Goal: Information Seeking & Learning: Learn about a topic

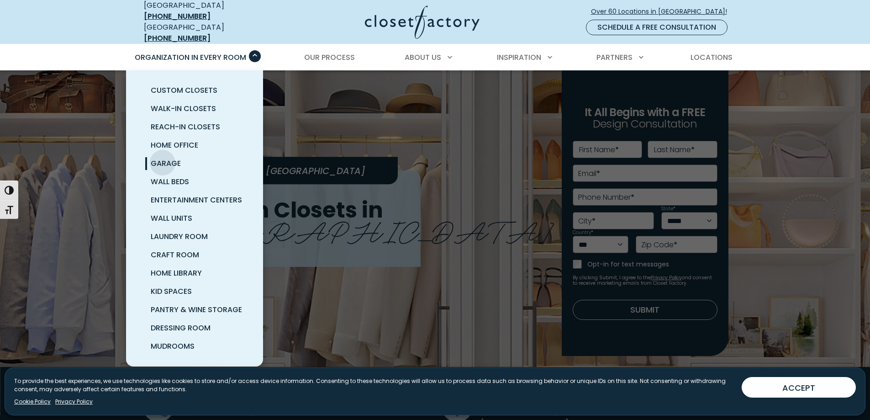
click at [163, 158] on span "Garage" at bounding box center [166, 163] width 30 height 11
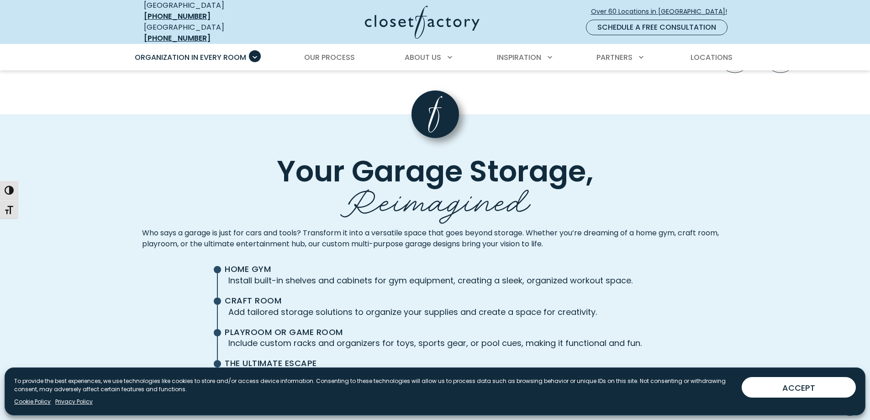
scroll to position [2100, 0]
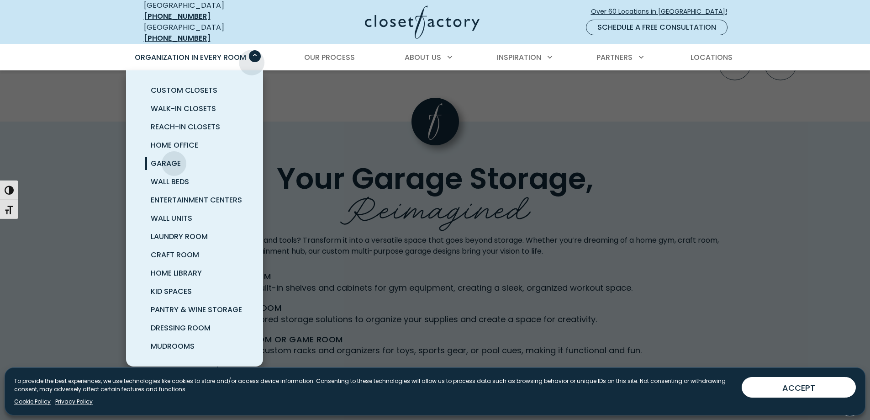
click at [252, 56] on div "Organization in Every Room Custom Closets Walk-In Closets Reach-In Closets Home…" at bounding box center [194, 58] width 132 height 26
click at [206, 304] on span "Pantry & Wine Storage" at bounding box center [196, 309] width 91 height 11
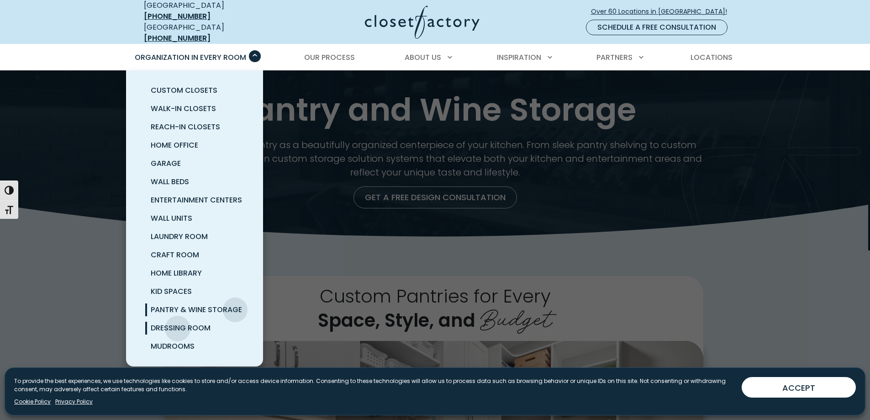
click at [178, 322] on span "Dressing Room" at bounding box center [181, 327] width 60 height 11
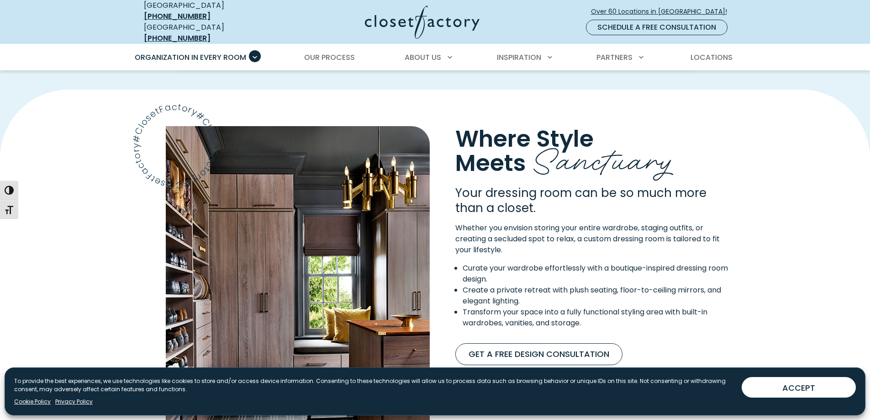
scroll to position [730, 0]
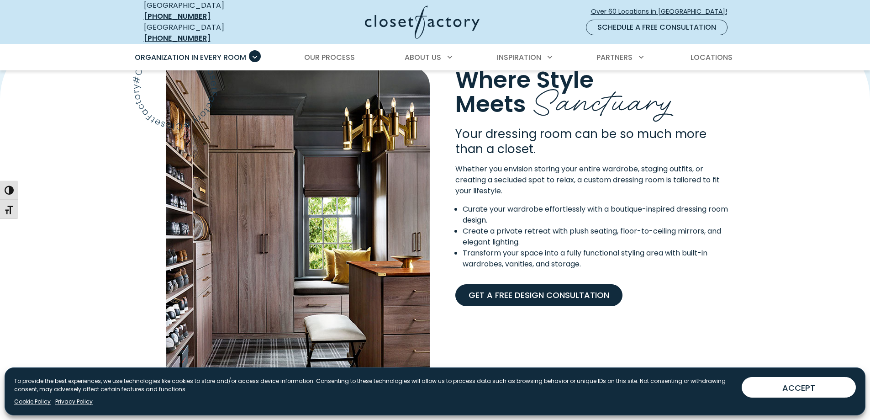
click at [543, 289] on link "Get A Free Design Consultation" at bounding box center [538, 295] width 167 height 22
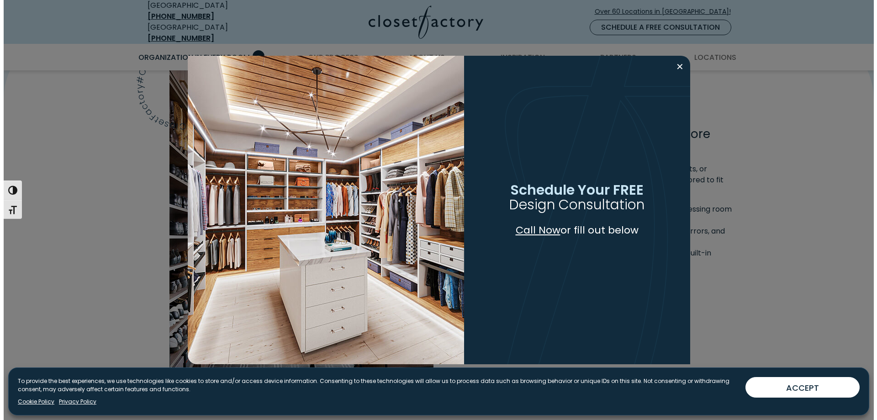
scroll to position [731, 0]
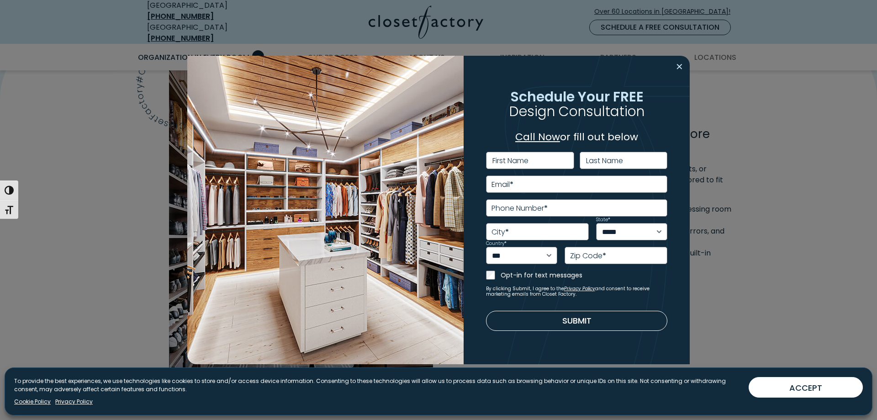
click at [680, 66] on button "Close modal" at bounding box center [679, 66] width 13 height 15
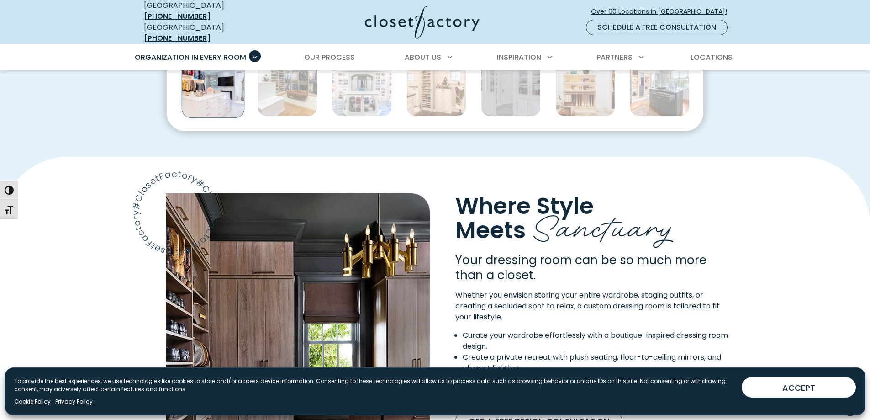
scroll to position [502, 0]
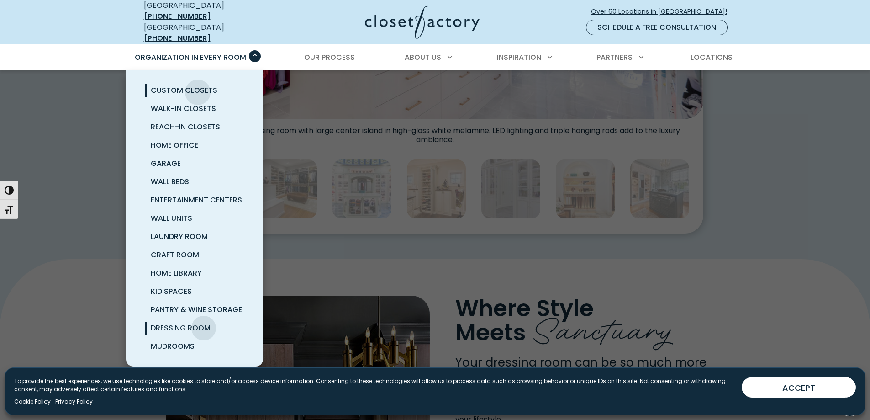
click at [198, 85] on span "Custom Closets" at bounding box center [184, 90] width 67 height 11
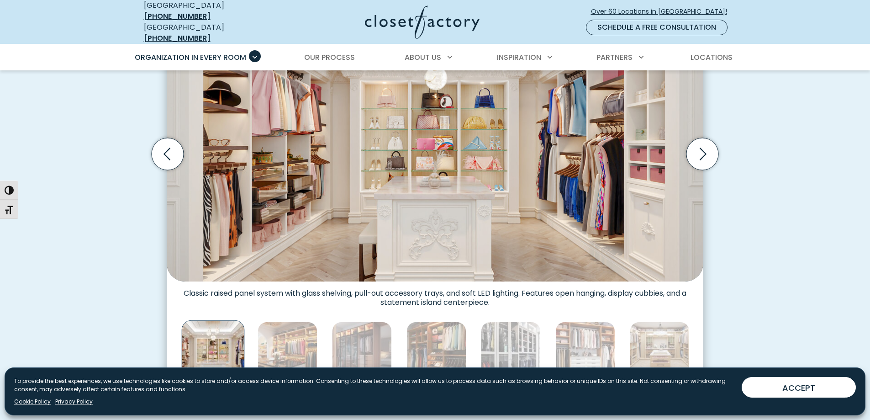
scroll to position [456, 0]
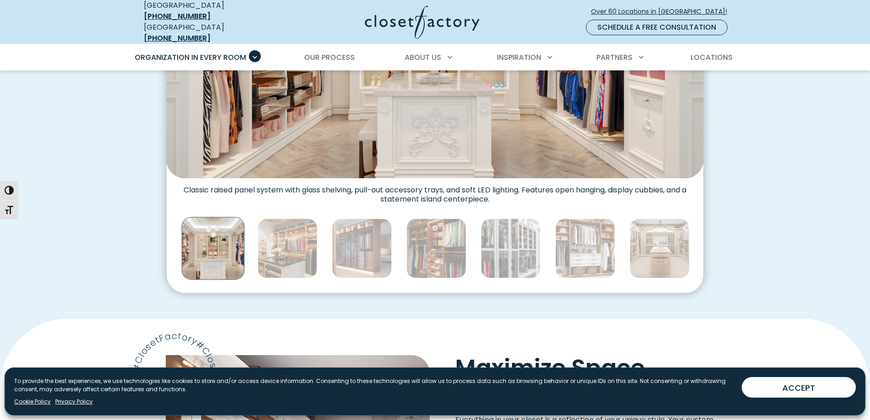
click at [226, 233] on img "Thumbnail Gallery" at bounding box center [213, 247] width 63 height 63
click at [291, 231] on img "Thumbnail Gallery" at bounding box center [288, 248] width 60 height 60
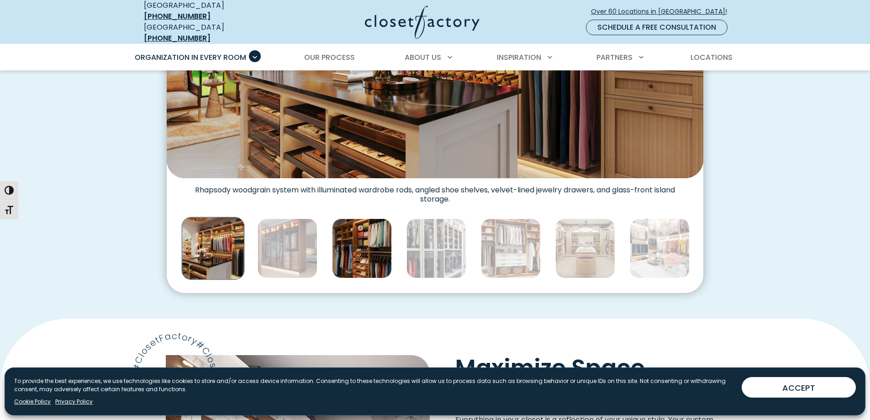
click at [365, 238] on img "Thumbnail Gallery" at bounding box center [362, 248] width 60 height 60
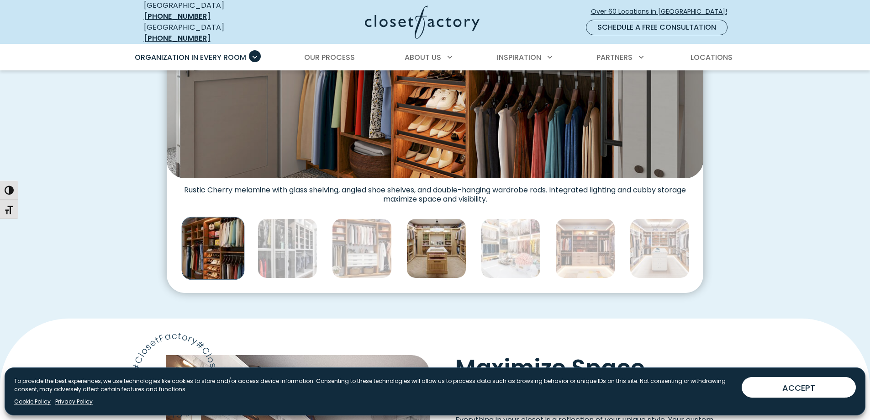
click at [447, 233] on img "Thumbnail Gallery" at bounding box center [436, 248] width 60 height 60
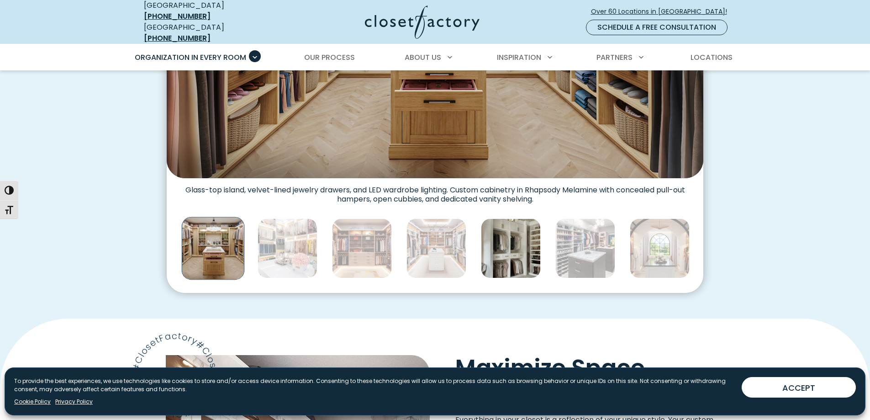
click at [514, 238] on img "Thumbnail Gallery" at bounding box center [511, 248] width 60 height 60
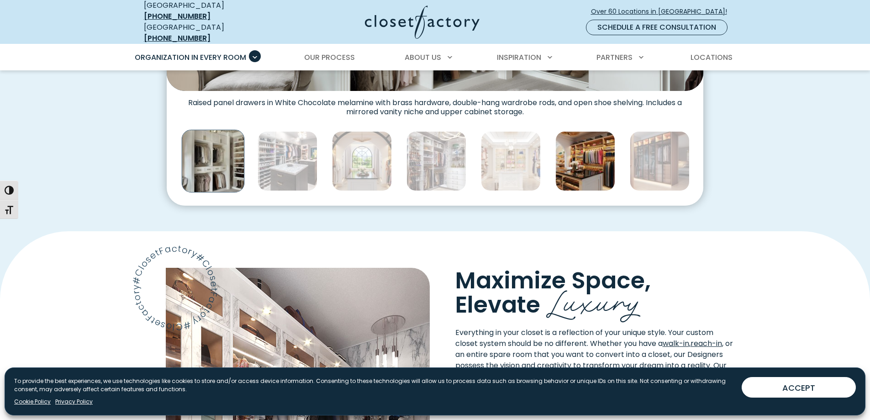
scroll to position [547, 0]
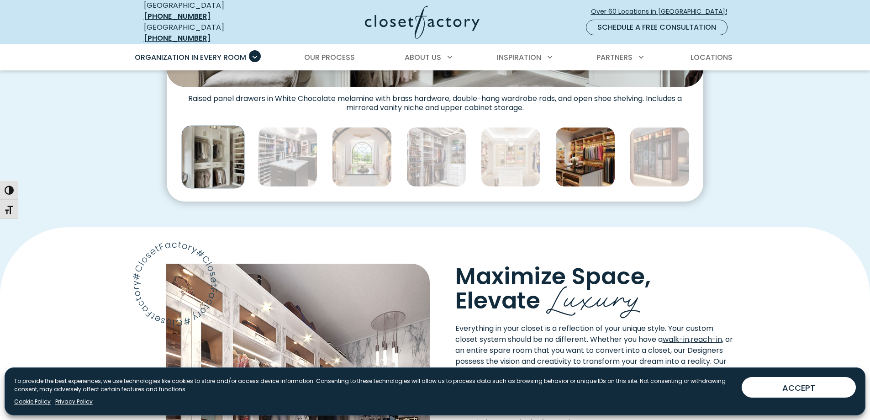
click at [577, 159] on img "Thumbnail Gallery" at bounding box center [585, 157] width 60 height 60
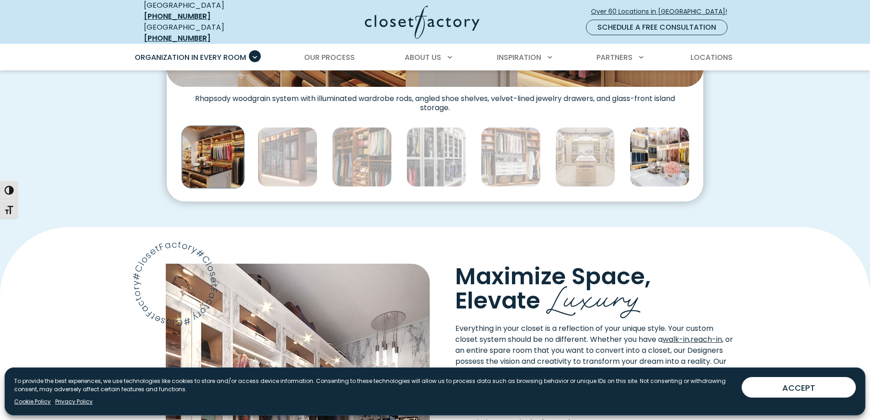
click at [662, 143] on img "Thumbnail Gallery" at bounding box center [660, 157] width 60 height 60
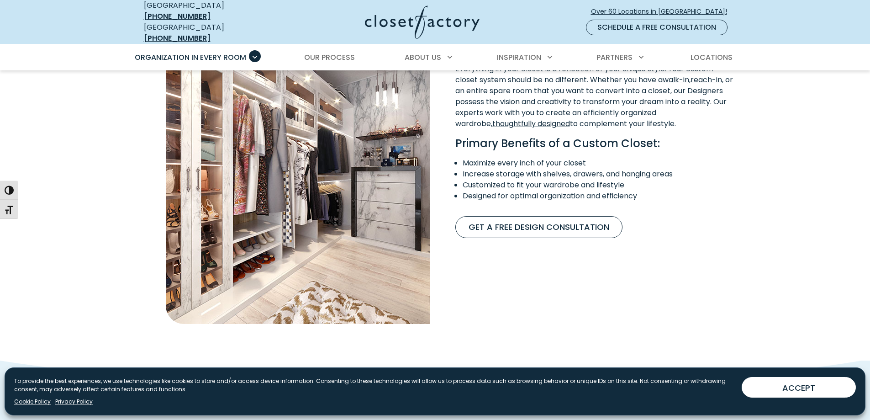
scroll to position [821, 0]
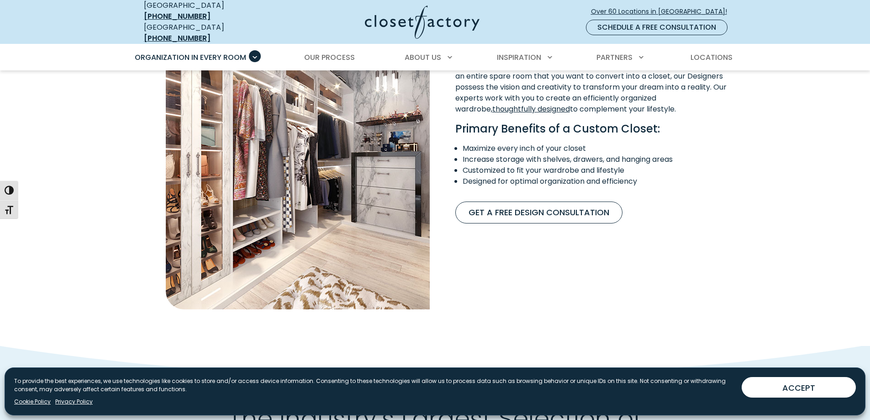
click at [320, 166] on img "Content Image" at bounding box center [298, 149] width 264 height 320
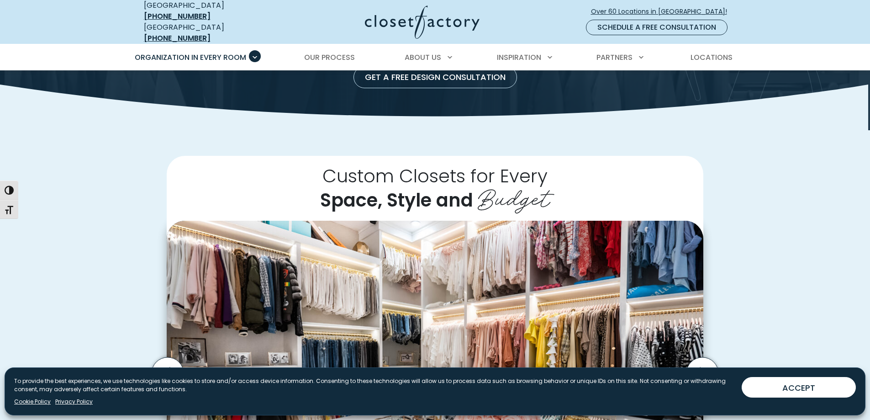
scroll to position [0, 0]
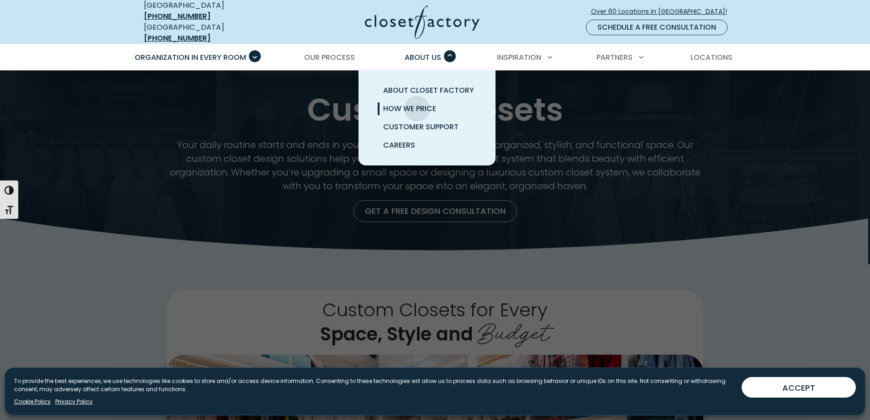
click at [417, 103] on span "How We Price" at bounding box center [409, 108] width 53 height 11
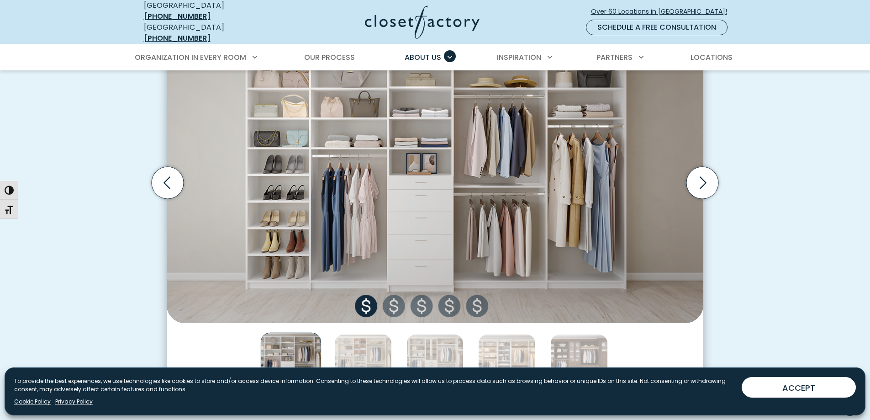
scroll to position [320, 0]
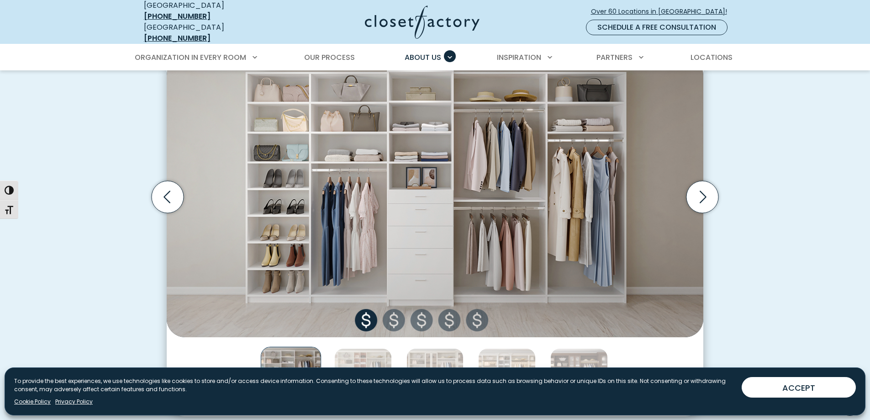
click at [373, 315] on img "Thumbnail Gallery" at bounding box center [435, 196] width 536 height 279
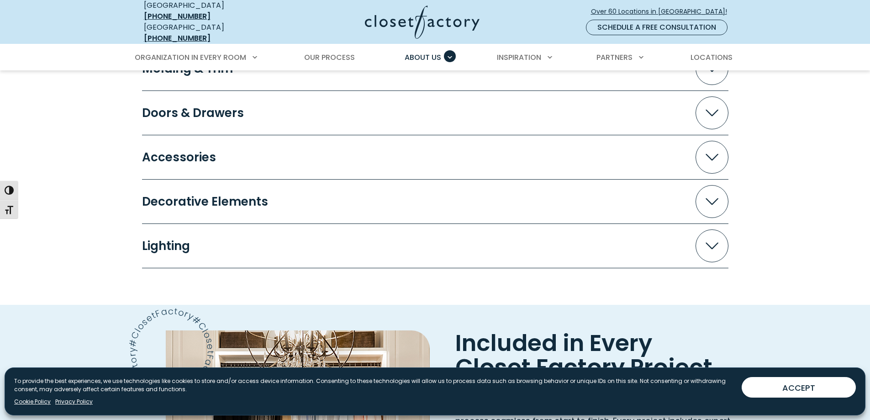
scroll to position [1096, 0]
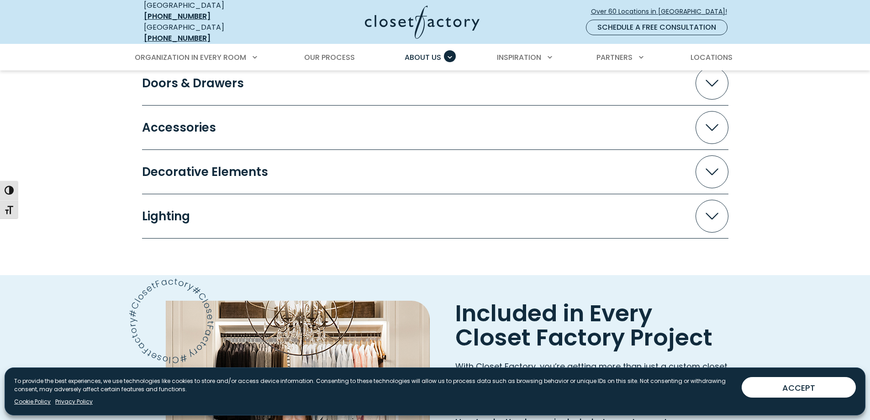
click at [720, 208] on span "Accordion" at bounding box center [711, 216] width 33 height 33
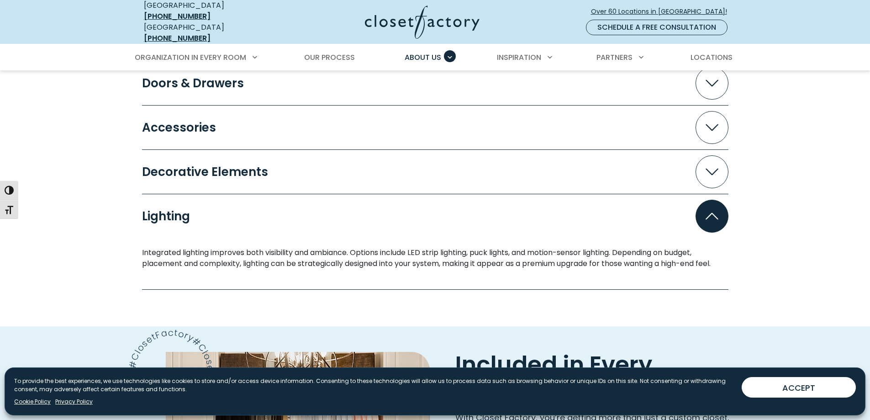
click at [718, 158] on span "Accordion" at bounding box center [711, 171] width 33 height 33
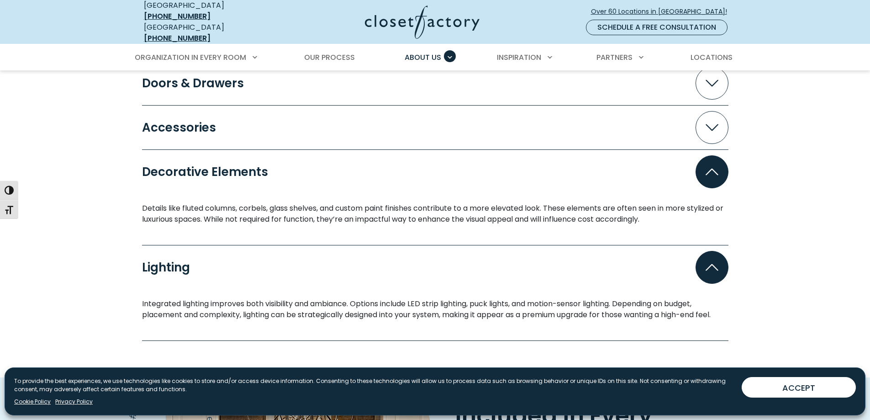
click at [720, 124] on span "Accordion" at bounding box center [711, 127] width 33 height 33
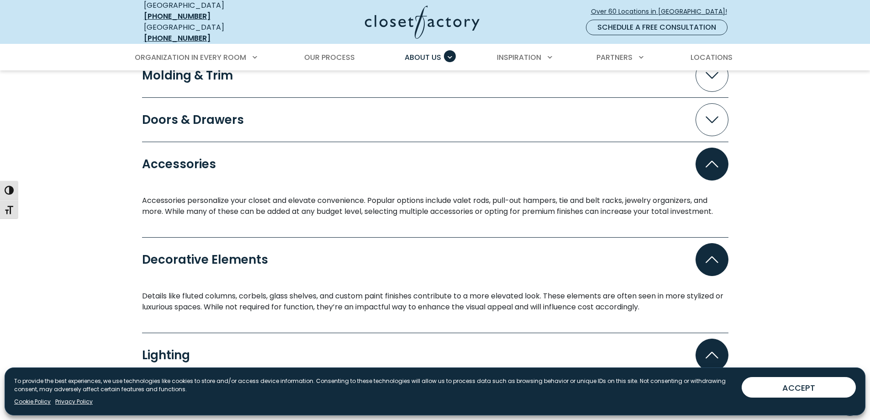
scroll to position [1004, 0]
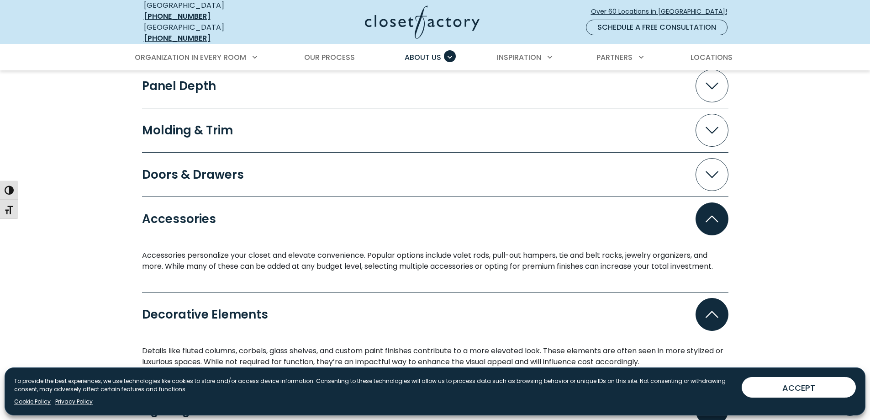
click at [697, 162] on span "Accordion" at bounding box center [711, 174] width 33 height 33
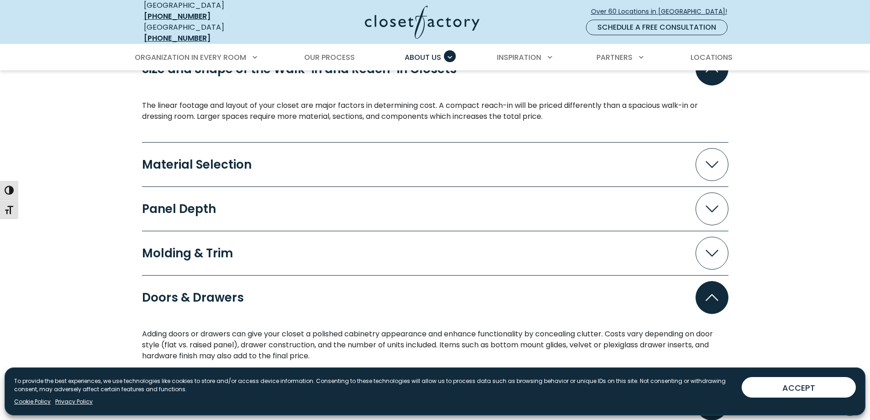
scroll to position [867, 0]
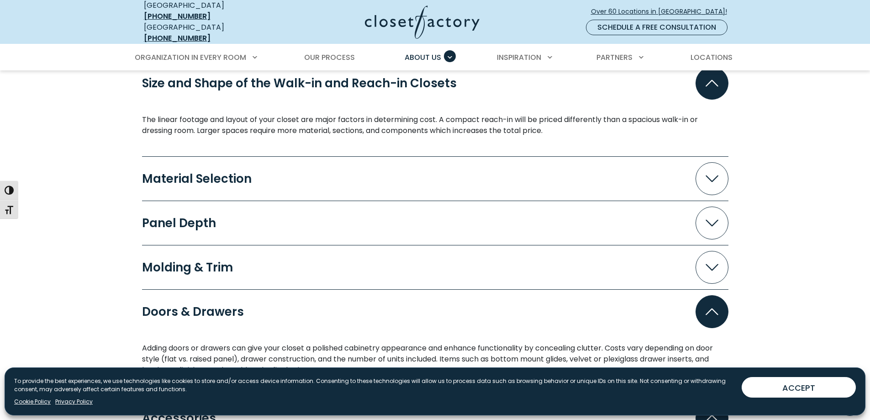
click at [705, 252] on span "Accordion" at bounding box center [711, 267] width 33 height 33
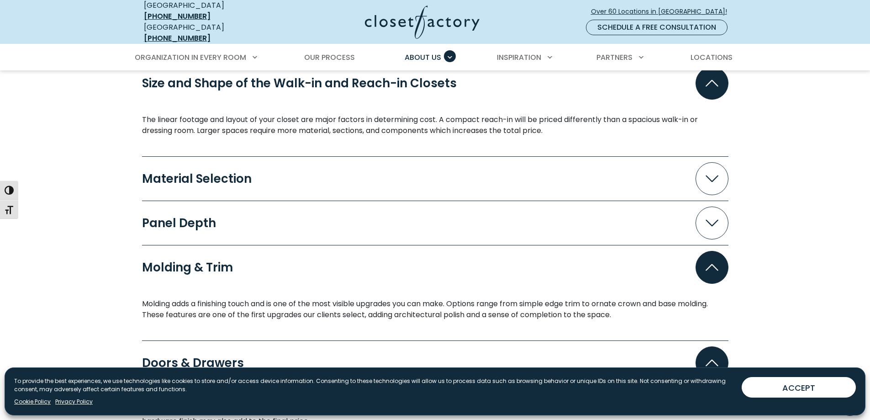
click at [709, 219] on icon "Accordion" at bounding box center [711, 222] width 13 height 7
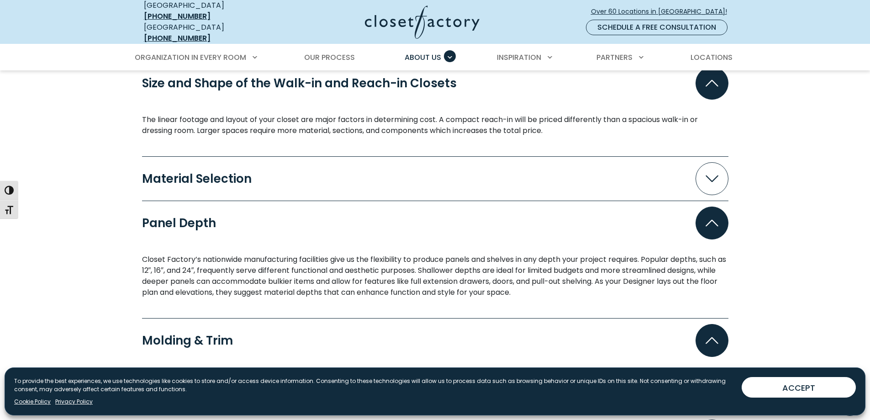
click at [723, 171] on span "Accordion" at bounding box center [711, 178] width 33 height 33
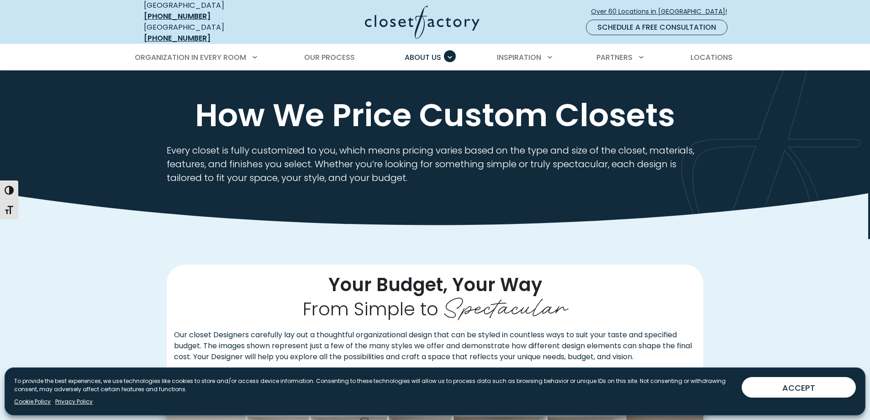
scroll to position [0, 0]
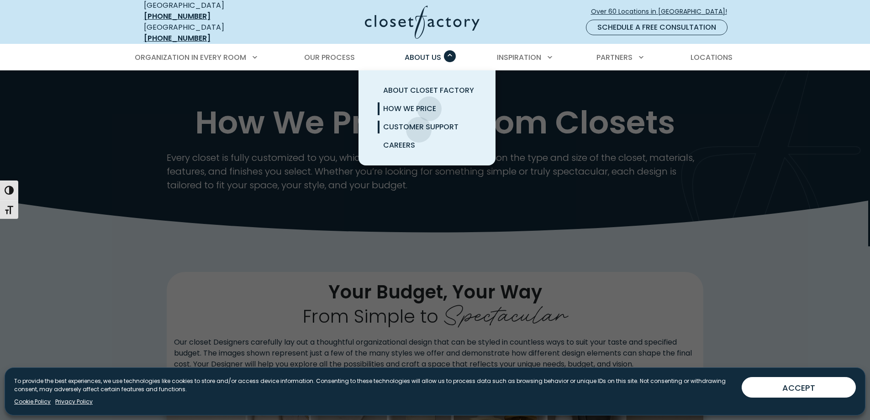
click at [419, 123] on span "Customer Support" at bounding box center [420, 126] width 75 height 11
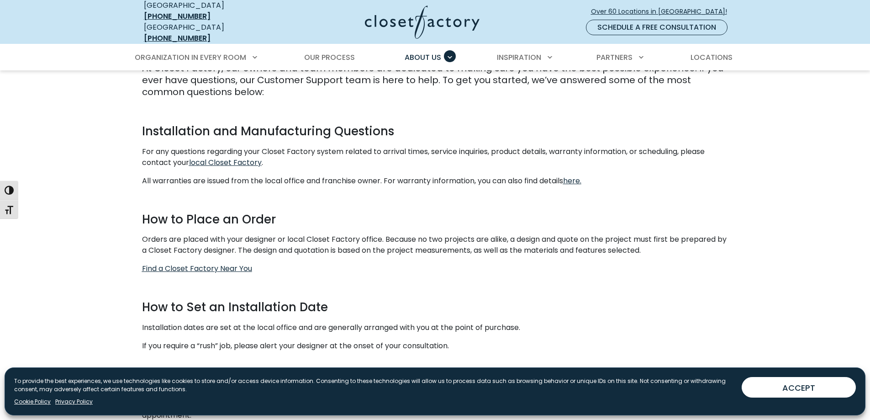
scroll to position [228, 0]
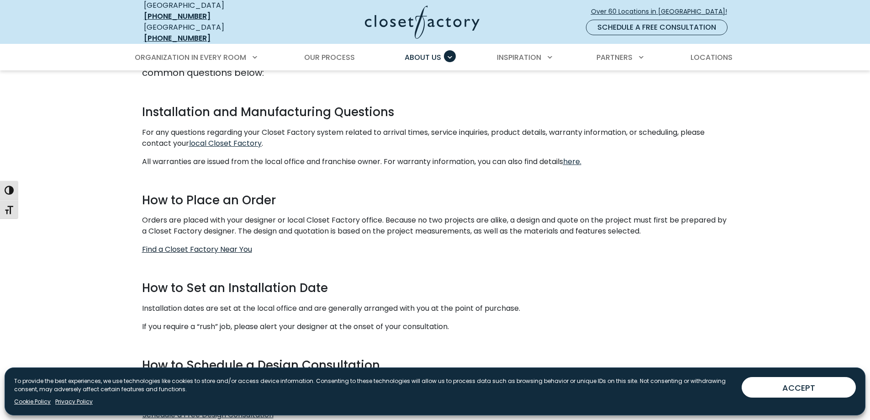
click at [211, 244] on u "Find a Closet Factory Near You" at bounding box center [197, 249] width 110 height 11
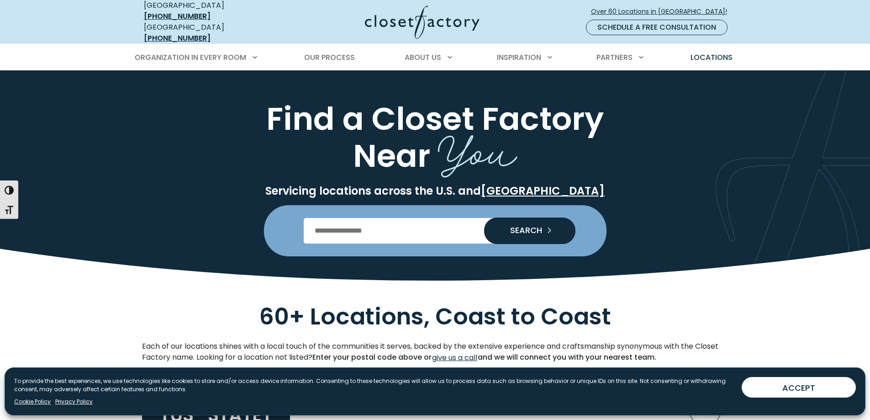
click at [369, 219] on input "Enter Postal Code" at bounding box center [435, 231] width 263 height 26
type input "*****"
click at [484, 217] on button "SEARCH" at bounding box center [529, 230] width 91 height 26
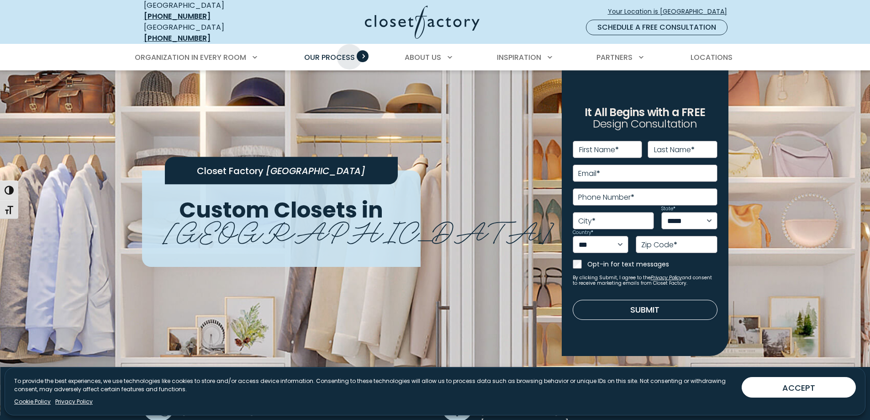
click at [350, 52] on span "Our Process" at bounding box center [329, 57] width 51 height 11
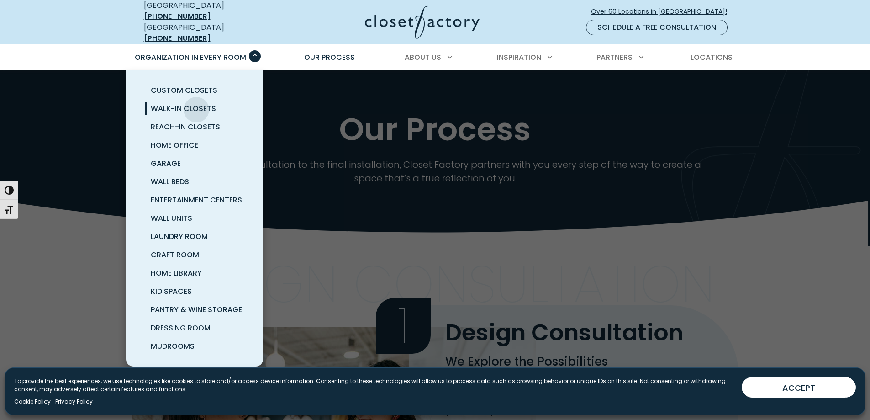
click at [196, 103] on span "Walk-In Closets" at bounding box center [183, 108] width 65 height 11
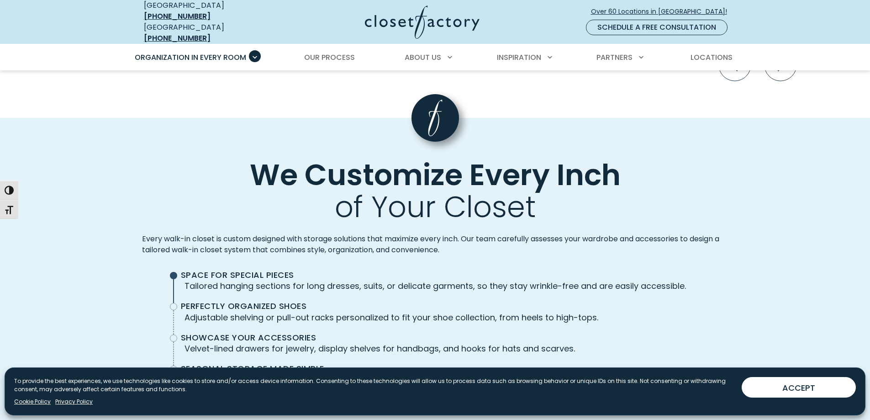
scroll to position [2055, 0]
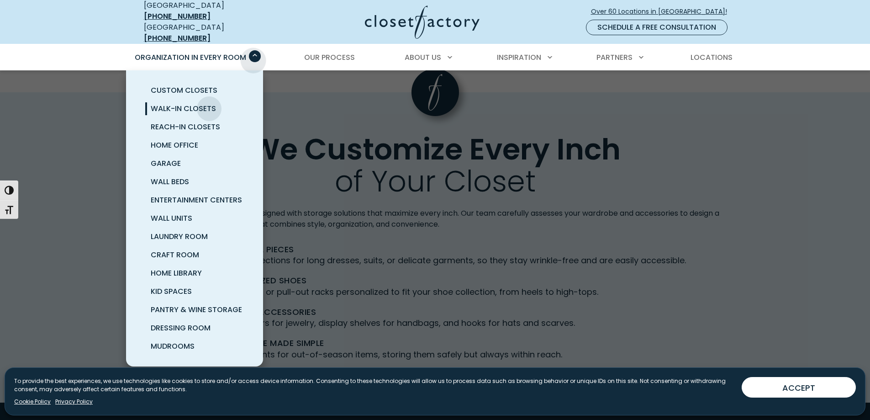
click at [256, 51] on span "Primary Menu" at bounding box center [255, 56] width 12 height 12
click at [165, 176] on span "Wall Beds" at bounding box center [170, 181] width 38 height 11
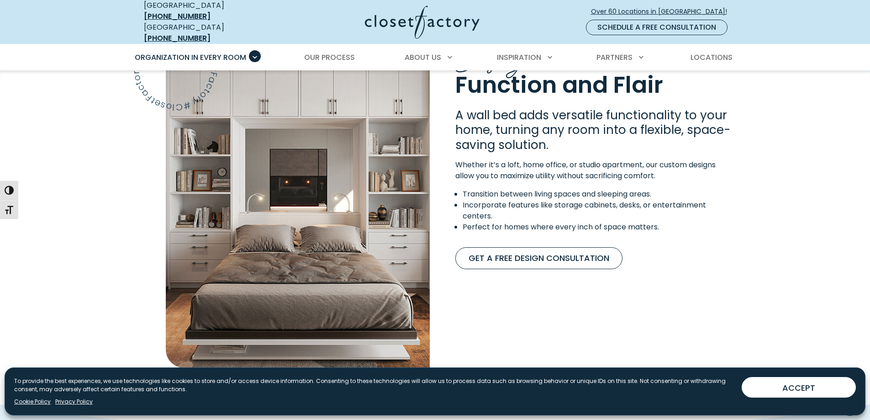
scroll to position [731, 0]
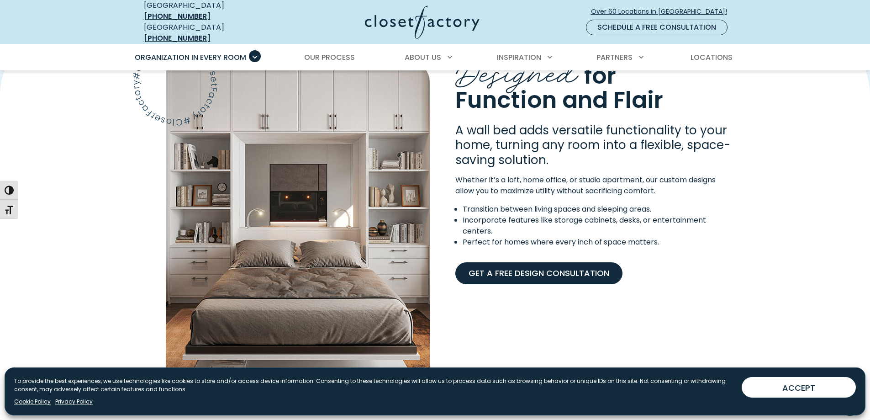
click at [571, 268] on link "Get A Free Design Consultation" at bounding box center [538, 273] width 167 height 22
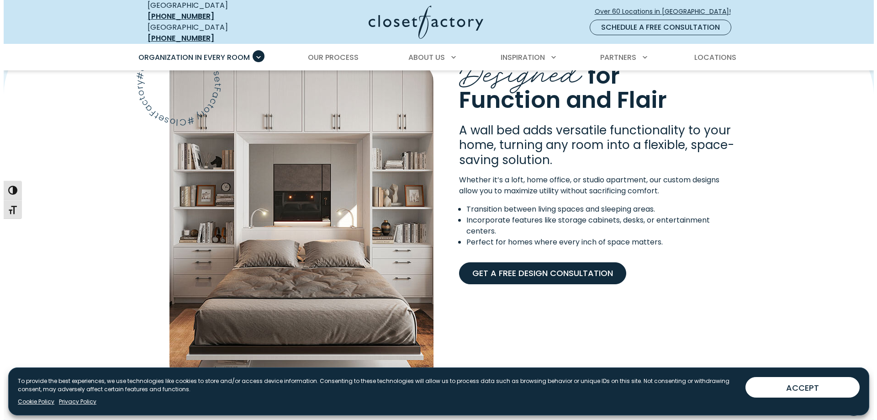
scroll to position [731, 0]
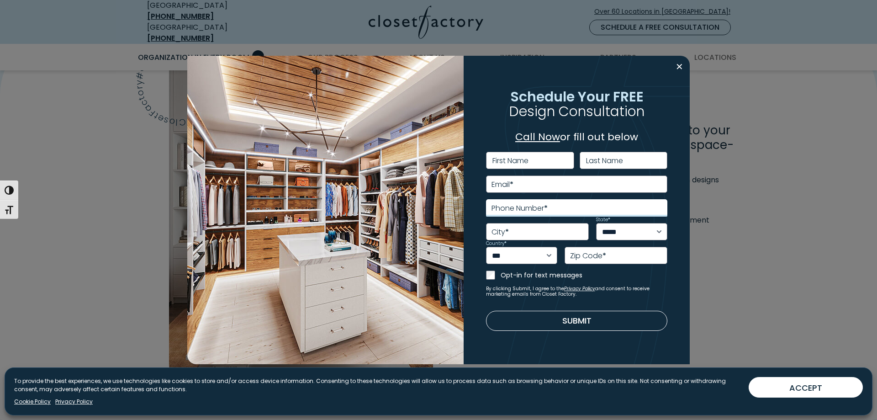
type input "**********"
click at [560, 202] on input "**********" at bounding box center [577, 207] width 182 height 17
click at [400, 237] on img at bounding box center [325, 210] width 276 height 308
click at [680, 63] on button "Close modal" at bounding box center [679, 66] width 13 height 15
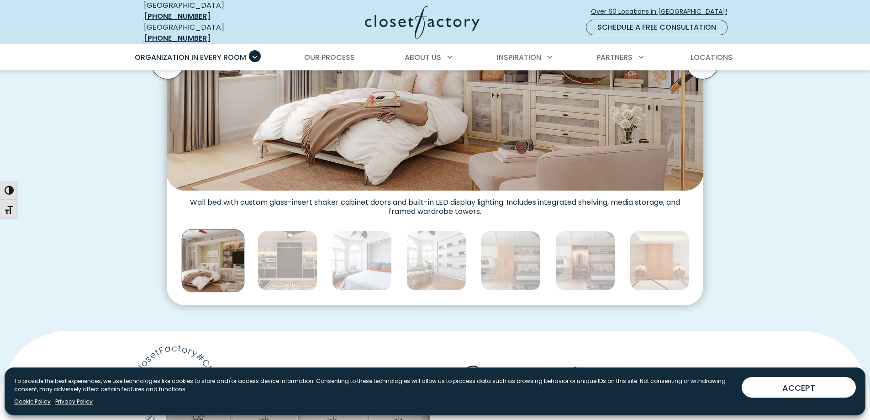
scroll to position [0, 0]
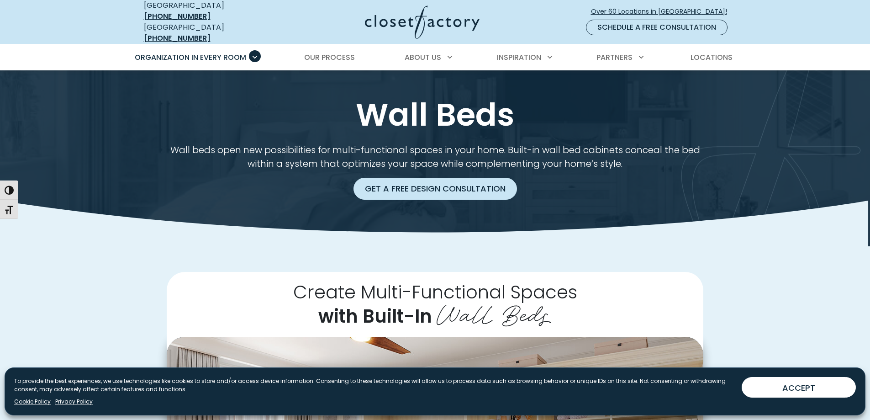
click at [400, 183] on link "Get a Free Design Consultation" at bounding box center [434, 189] width 163 height 22
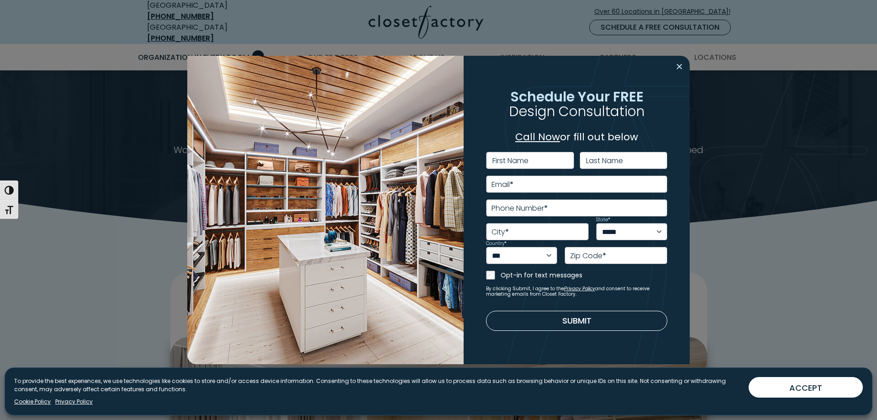
click at [678, 68] on button "Close modal" at bounding box center [679, 66] width 13 height 15
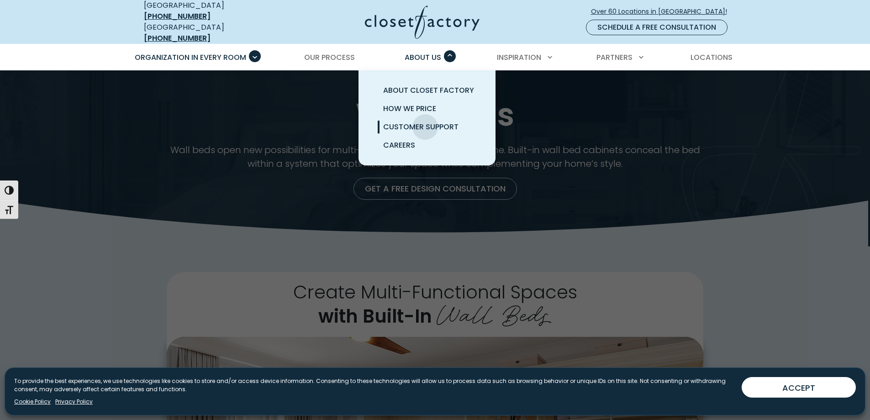
click at [425, 121] on span "Customer Support" at bounding box center [420, 126] width 75 height 11
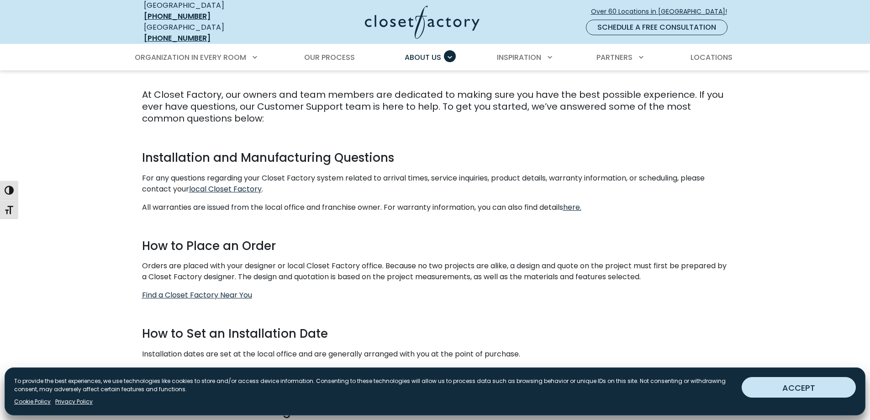
click at [800, 389] on button "ACCEPT" at bounding box center [798, 387] width 114 height 21
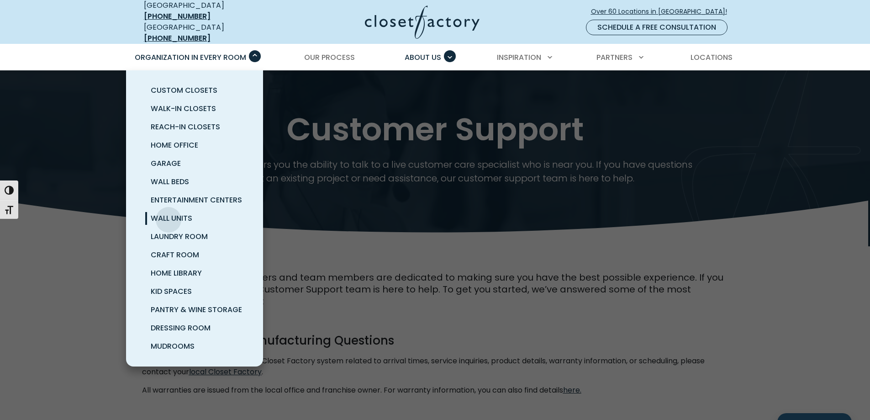
click at [168, 213] on span "Wall Units" at bounding box center [172, 218] width 42 height 11
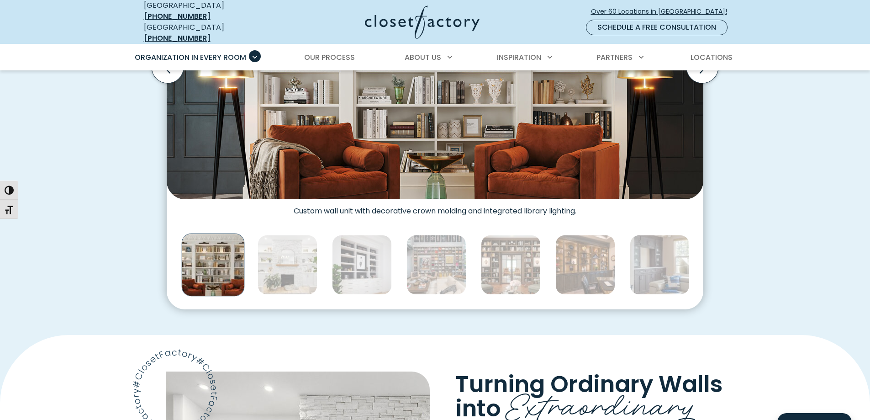
scroll to position [456, 0]
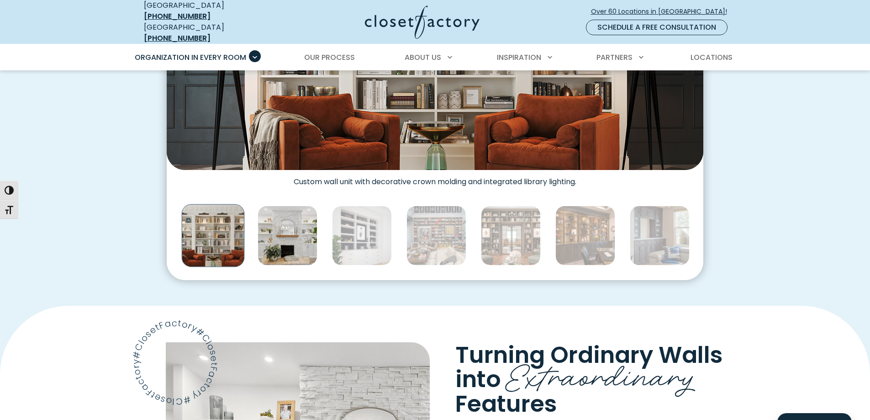
click at [309, 231] on img "Thumbnail Gallery" at bounding box center [288, 235] width 60 height 60
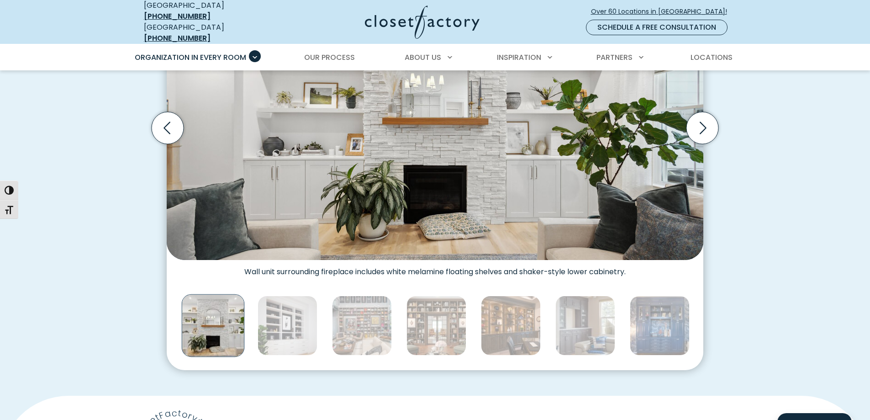
scroll to position [410, 0]
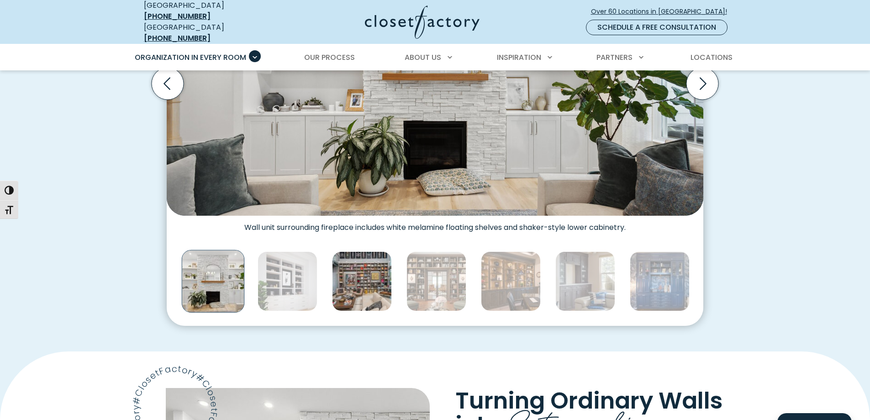
click at [376, 265] on img "Thumbnail Gallery" at bounding box center [362, 281] width 60 height 60
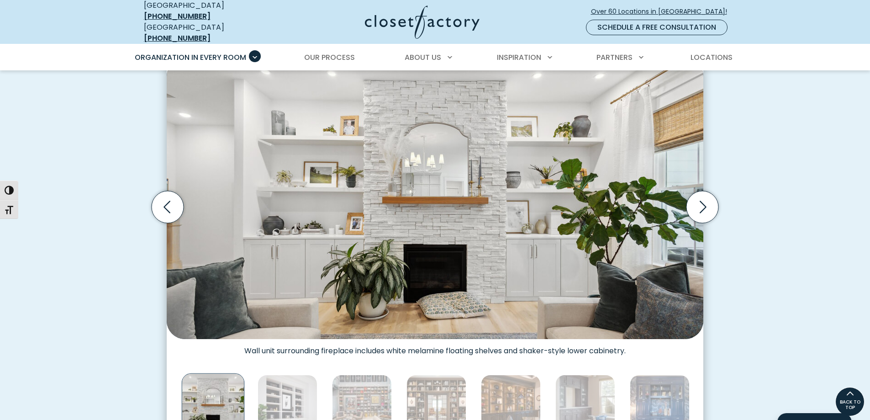
scroll to position [273, 0]
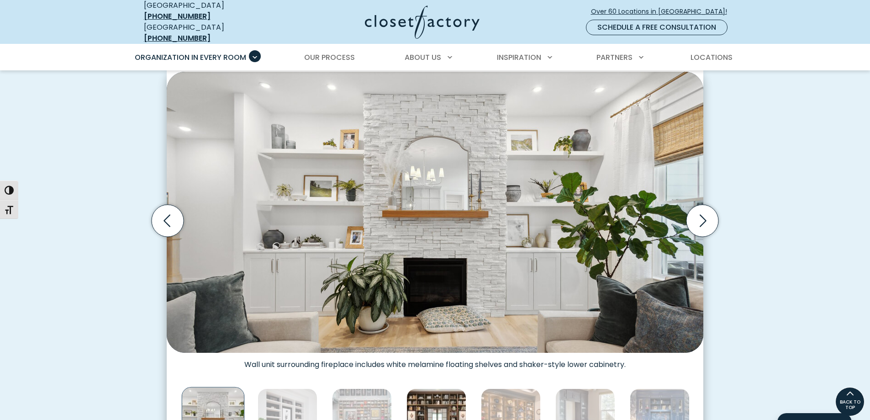
click at [432, 398] on img "Thumbnail Gallery" at bounding box center [436, 418] width 60 height 60
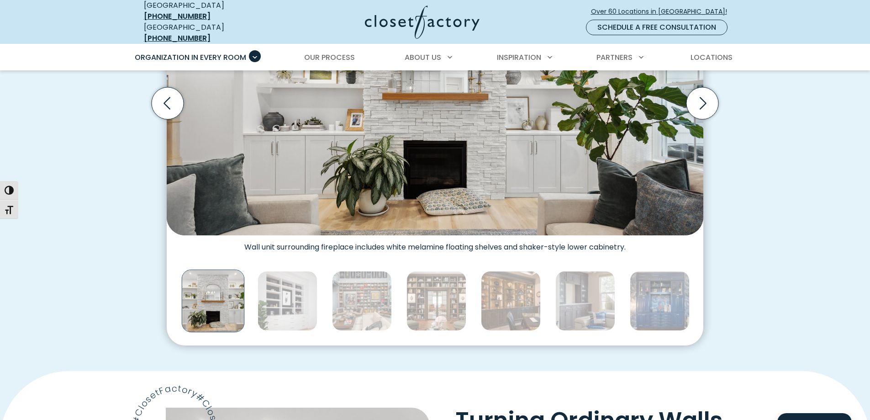
scroll to position [456, 0]
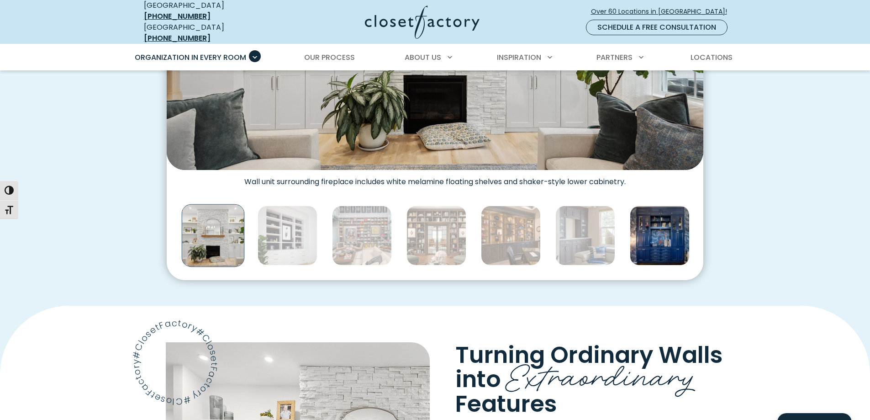
click at [679, 235] on img "Thumbnail Gallery" at bounding box center [660, 235] width 60 height 60
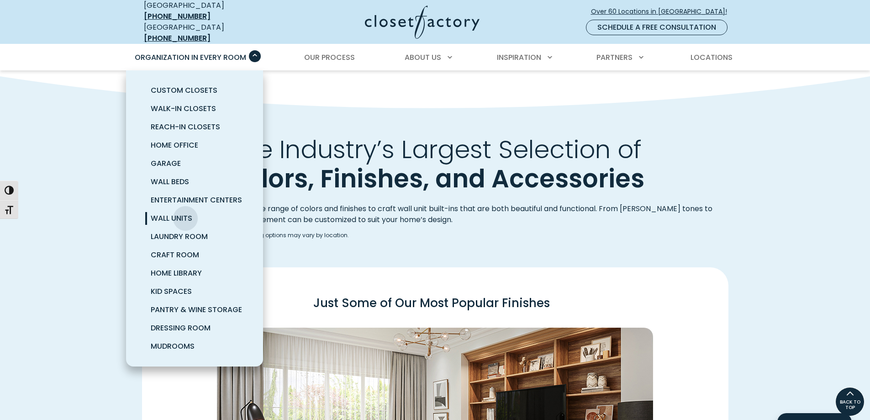
scroll to position [1050, 0]
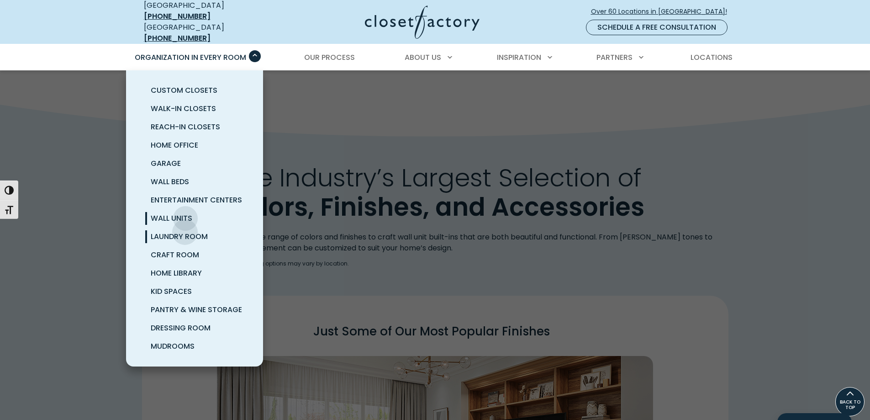
click at [185, 231] on span "Laundry Room" at bounding box center [179, 236] width 57 height 11
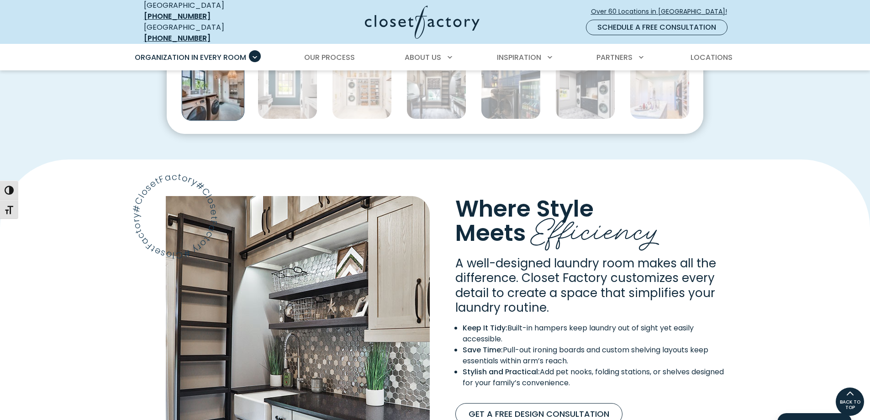
scroll to position [594, 0]
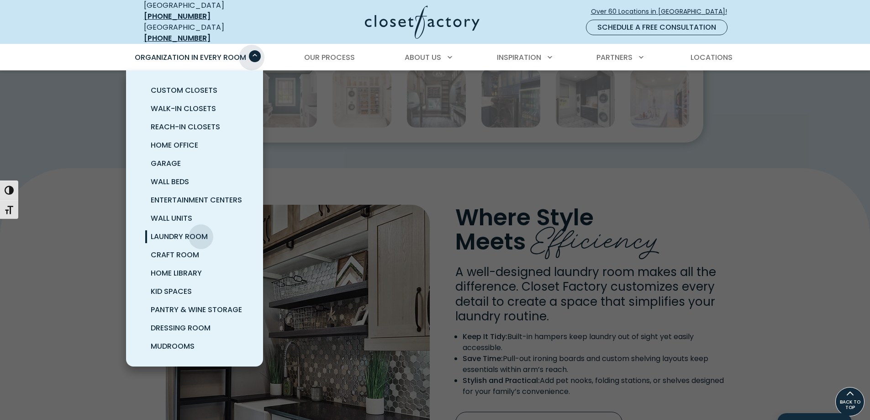
click at [252, 51] on span "Primary Menu" at bounding box center [255, 56] width 12 height 12
click at [173, 249] on span "Craft Room" at bounding box center [175, 254] width 48 height 11
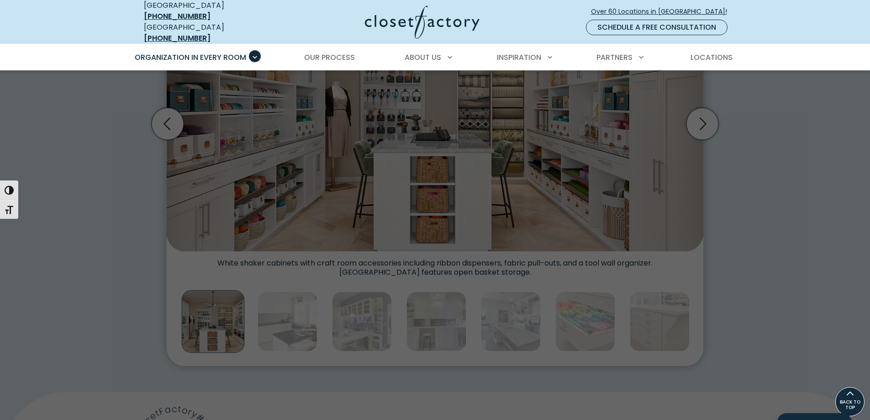
scroll to position [365, 0]
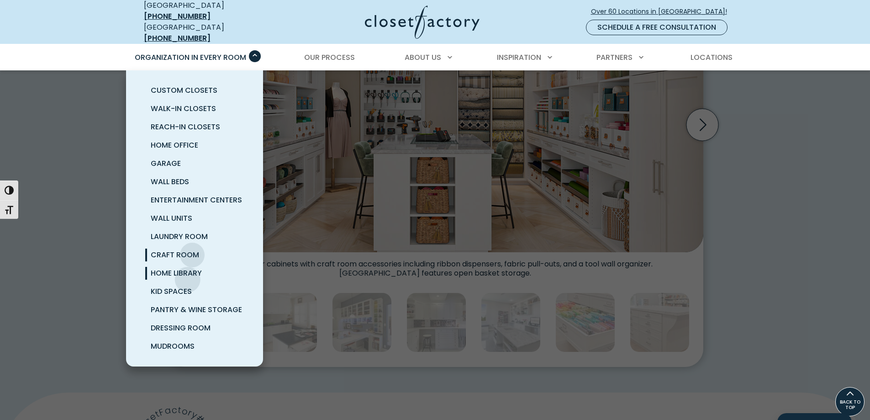
click at [188, 269] on span "Home Library" at bounding box center [176, 273] width 51 height 11
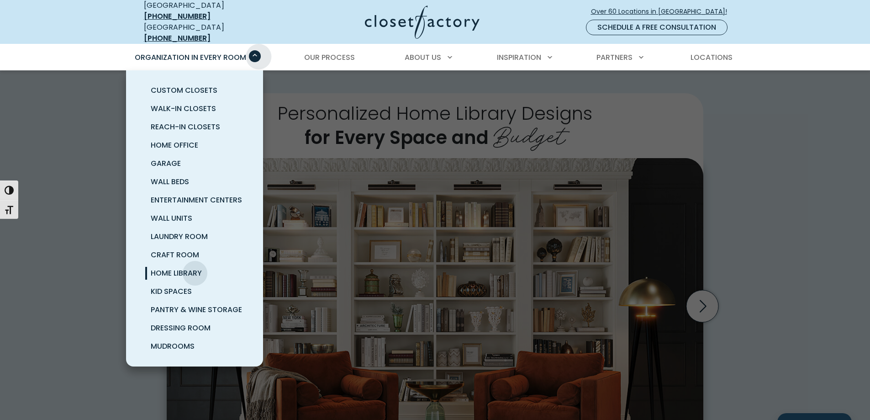
click at [258, 50] on span "Primary Menu" at bounding box center [255, 56] width 12 height 12
click at [186, 287] on span "Kid Spaces" at bounding box center [171, 291] width 41 height 11
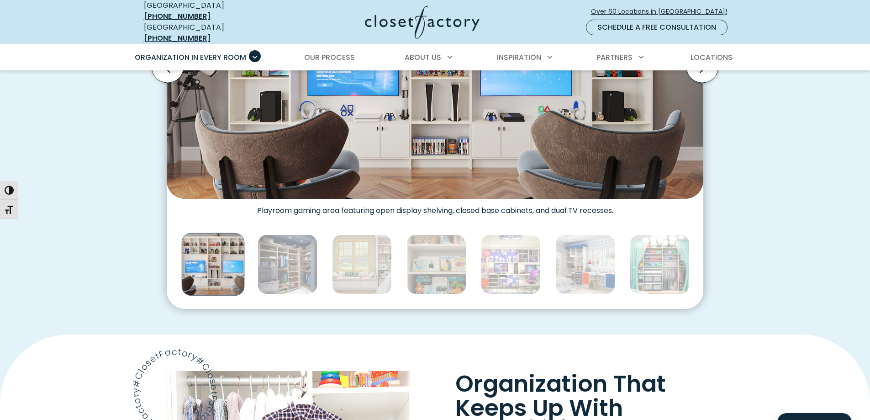
scroll to position [457, 0]
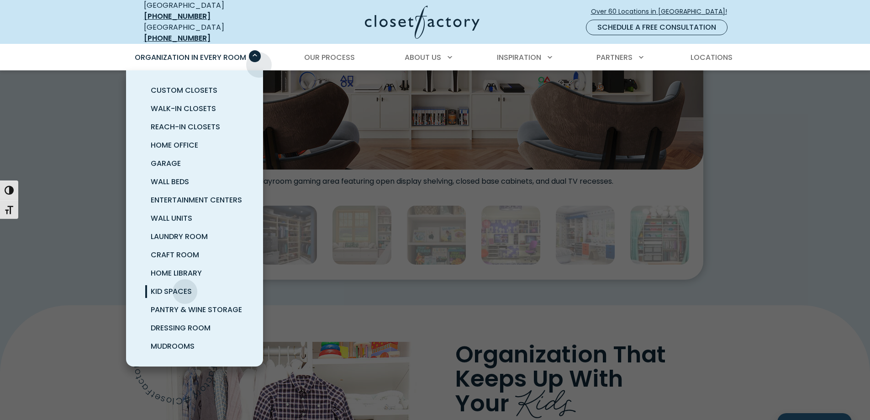
click at [259, 58] on div "Organization in Every Room Custom Closets Walk-In Closets Reach-In Closets Home…" at bounding box center [194, 58] width 132 height 26
click at [185, 304] on span "Pantry & Wine Storage" at bounding box center [196, 309] width 91 height 11
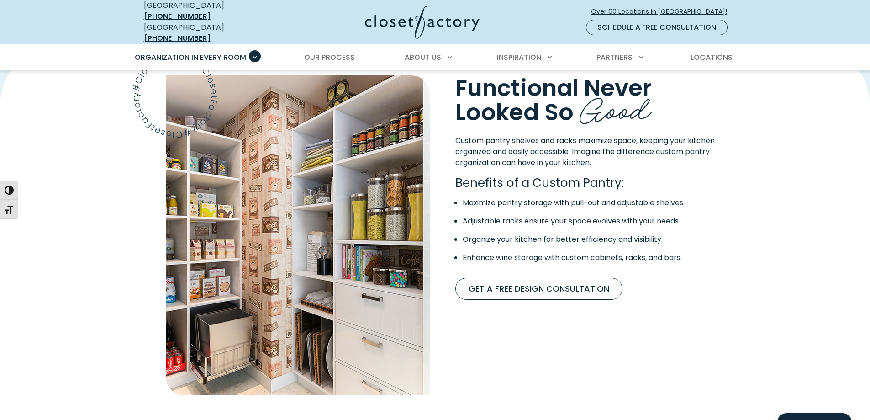
scroll to position [730, 0]
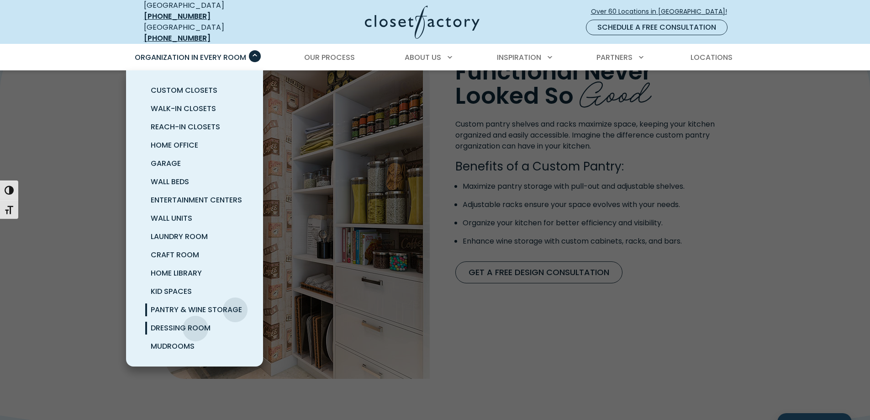
click at [195, 322] on span "Dressing Room" at bounding box center [181, 327] width 60 height 11
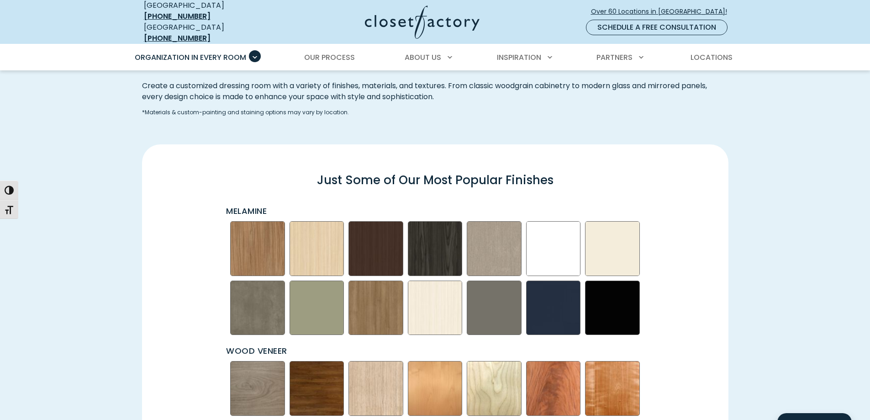
scroll to position [1232, 0]
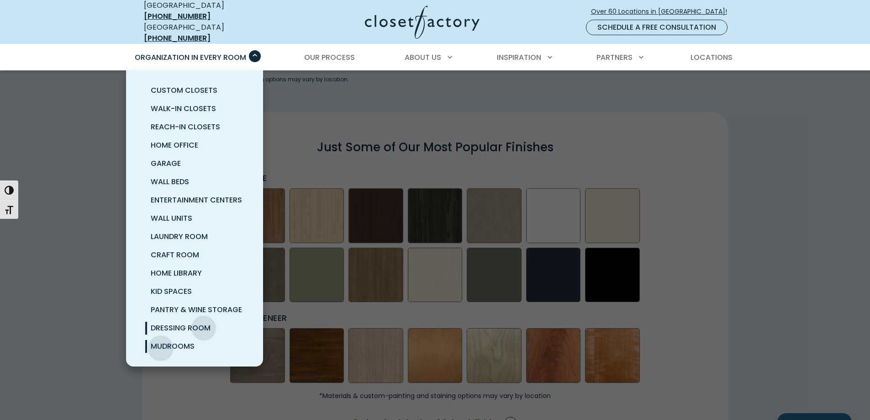
click at [161, 341] on span "Mudrooms" at bounding box center [173, 346] width 44 height 11
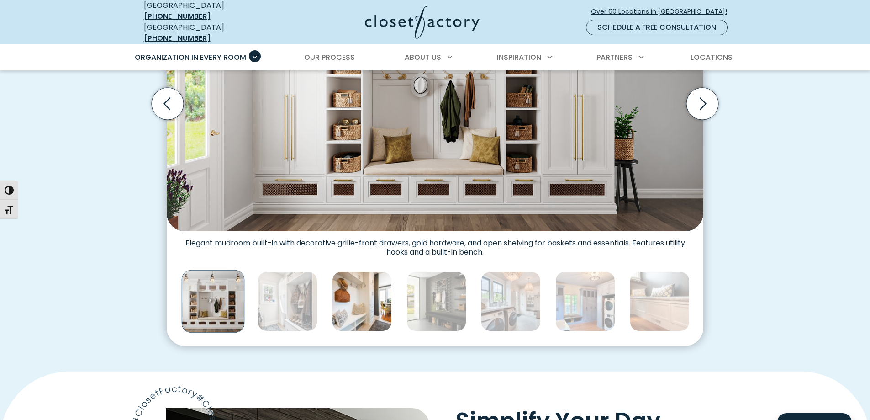
scroll to position [411, 0]
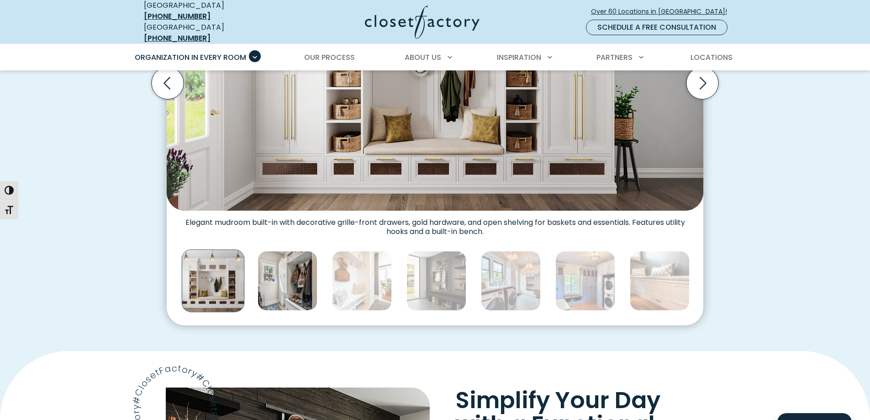
click at [289, 261] on img "Thumbnail Gallery" at bounding box center [288, 281] width 60 height 60
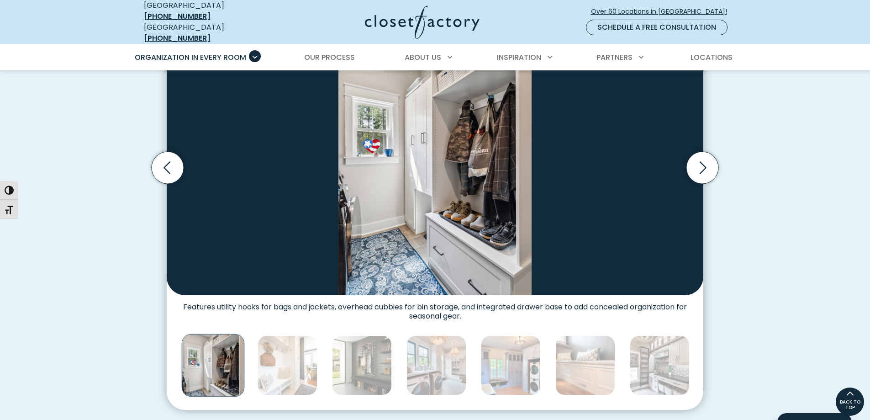
scroll to position [320, 0]
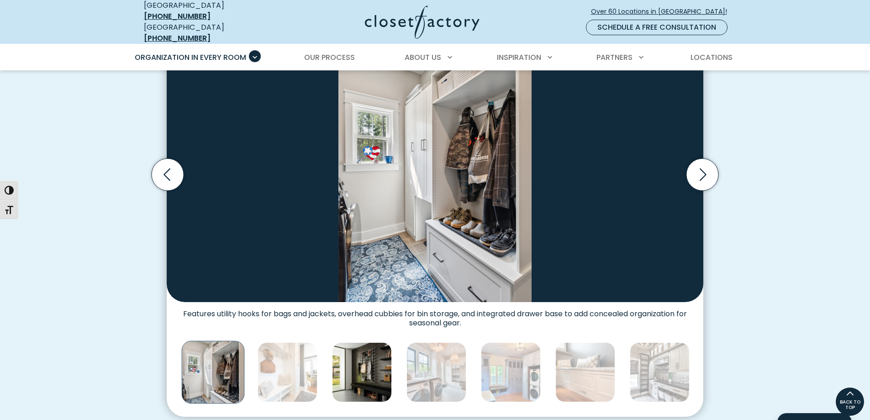
click at [361, 364] on img "Thumbnail Gallery" at bounding box center [362, 372] width 60 height 60
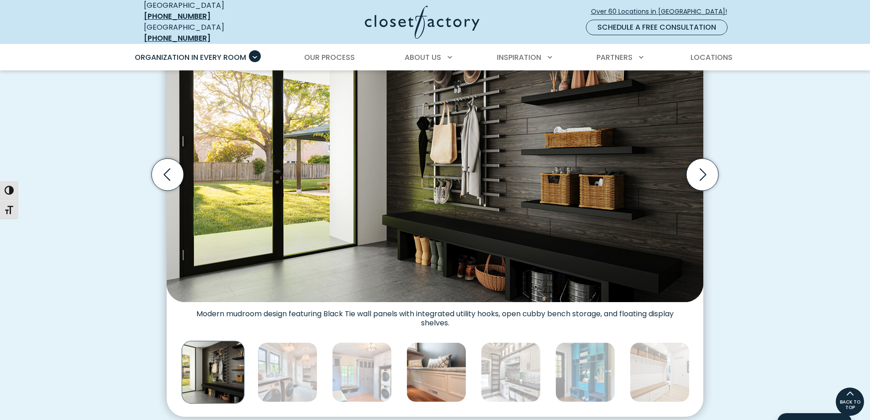
click at [418, 358] on img "Thumbnail Gallery" at bounding box center [436, 372] width 60 height 60
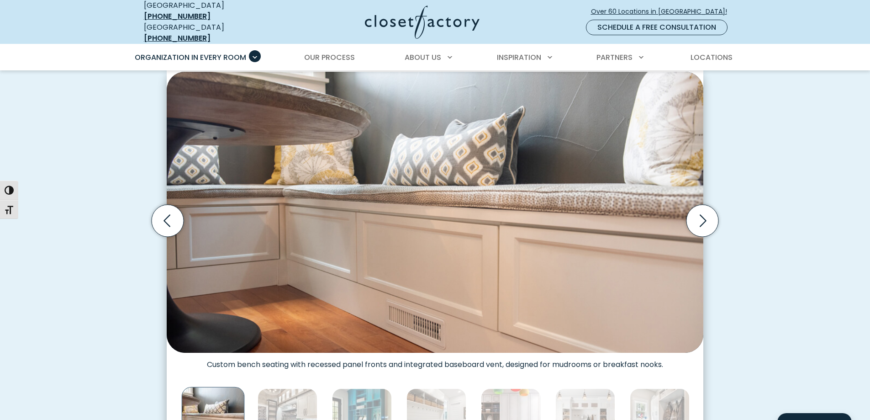
scroll to position [365, 0]
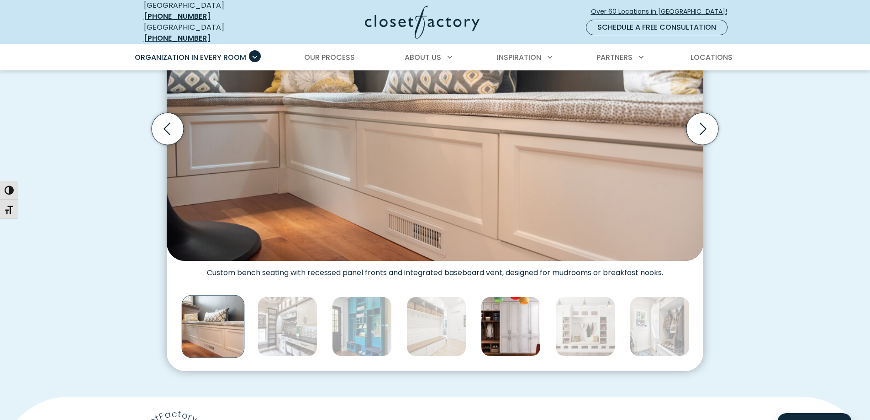
click at [499, 334] on img "Thumbnail Gallery" at bounding box center [511, 326] width 60 height 60
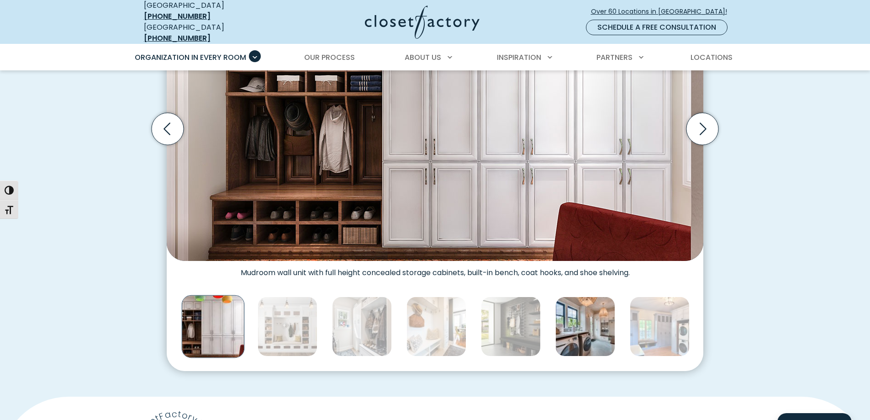
click at [578, 326] on img "Thumbnail Gallery" at bounding box center [585, 326] width 60 height 60
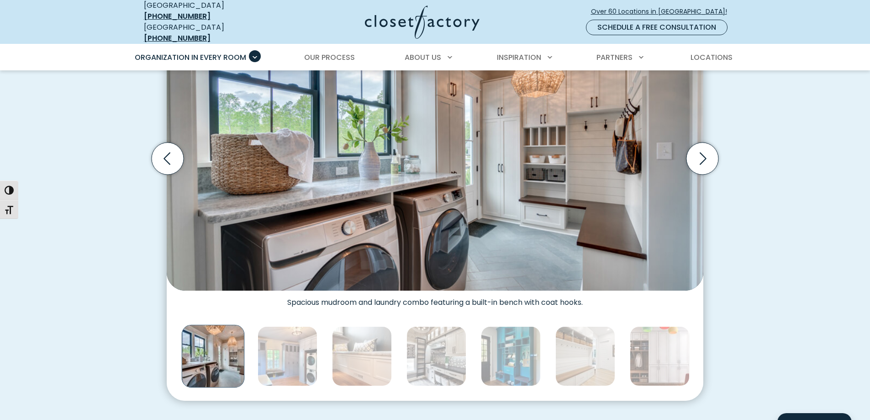
scroll to position [320, 0]
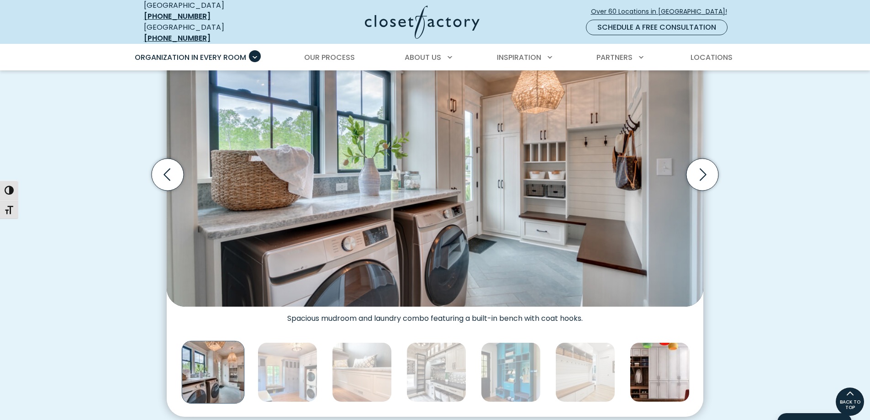
click at [676, 352] on img "Thumbnail Gallery" at bounding box center [660, 372] width 60 height 60
